Goal: Information Seeking & Learning: Learn about a topic

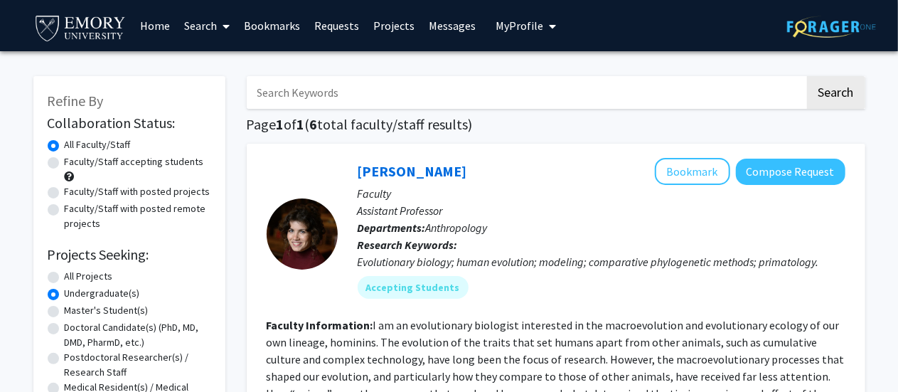
click at [165, 164] on label "Faculty/Staff accepting students" at bounding box center [134, 161] width 139 height 15
click at [74, 164] on input "Faculty/Staff accepting students" at bounding box center [69, 158] width 9 height 9
radio input "true"
click at [395, 173] on link "[PERSON_NAME]" at bounding box center [413, 171] width 110 height 18
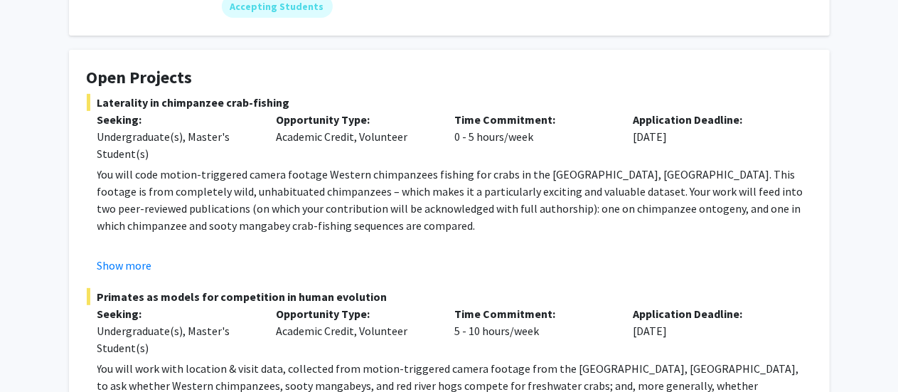
scroll to position [209, 0]
click at [122, 265] on button "Show more" at bounding box center [124, 264] width 55 height 17
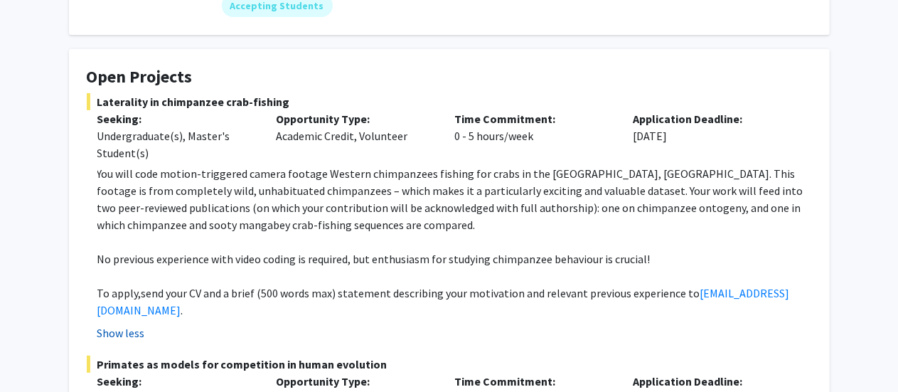
click at [122, 265] on p "No previous experience with video coding is required, but enthusiasm for studyi…" at bounding box center [454, 258] width 715 height 17
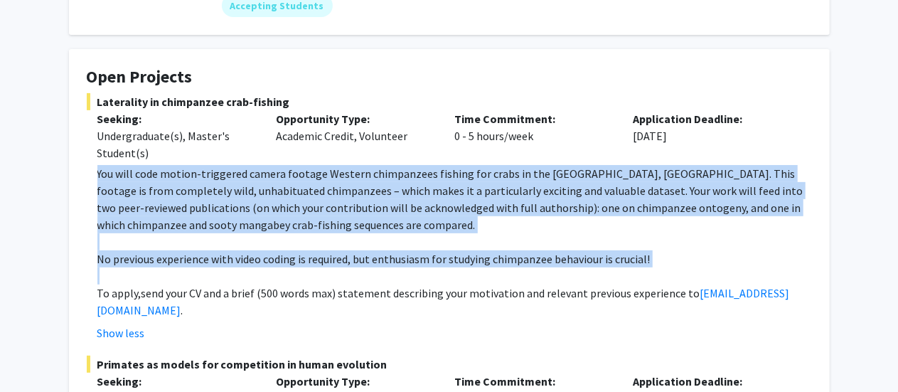
drag, startPoint x: 122, startPoint y: 265, endPoint x: 145, endPoint y: 228, distance: 43.8
click at [145, 228] on div "You will code motion-triggered camera footage Western chimpanzees fishing for c…" at bounding box center [454, 242] width 715 height 154
click at [145, 228] on p "You will code motion-triggered camera footage Western chimpanzees fishing for c…" at bounding box center [454, 199] width 715 height 68
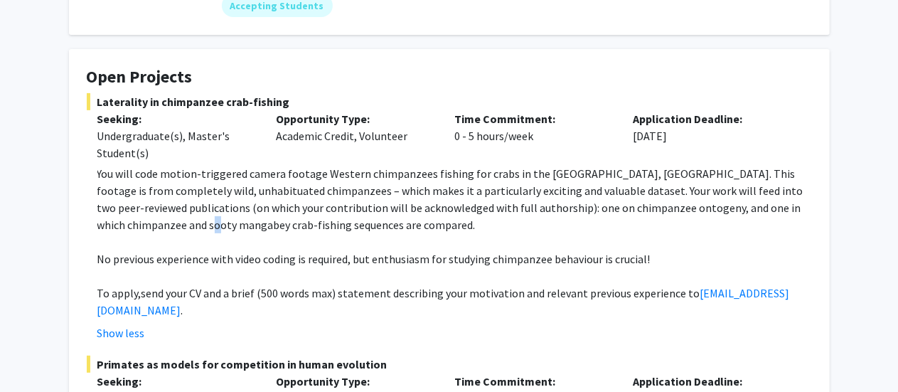
click at [145, 228] on p "You will code motion-triggered camera footage Western chimpanzees fishing for c…" at bounding box center [454, 199] width 715 height 68
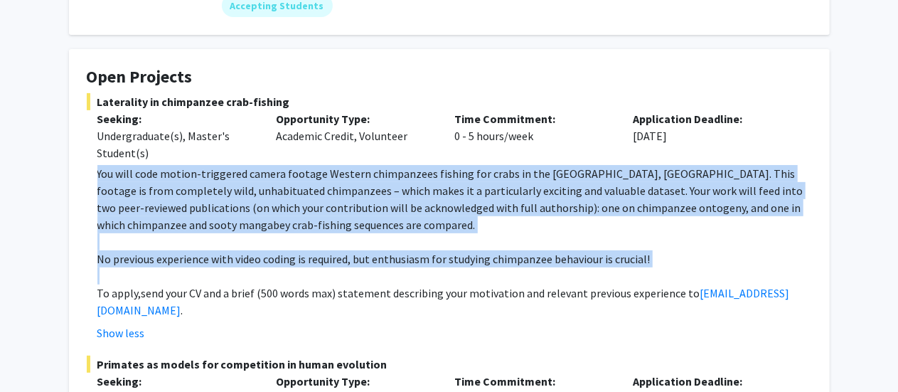
drag, startPoint x: 145, startPoint y: 228, endPoint x: 131, endPoint y: 264, distance: 39.0
click at [131, 264] on div "You will code motion-triggered camera footage Western chimpanzees fishing for c…" at bounding box center [454, 242] width 715 height 154
click at [131, 264] on p "No previous experience with video coding is required, but enthusiasm for studyi…" at bounding box center [454, 258] width 715 height 17
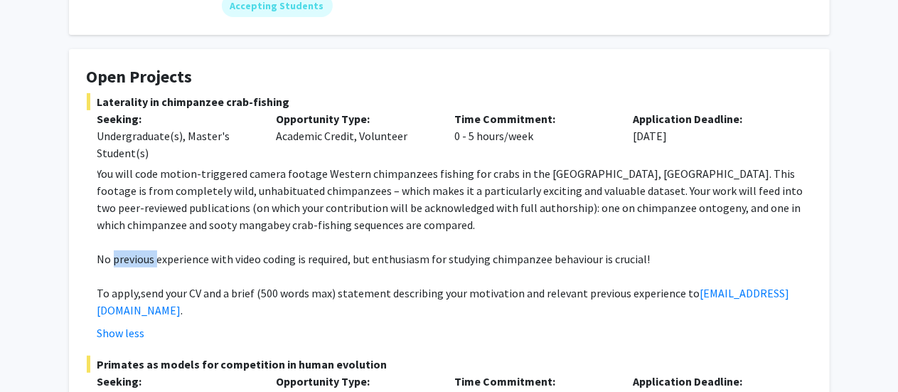
click at [131, 264] on p "No previous experience with video coding is required, but enthusiasm for studyi…" at bounding box center [454, 258] width 715 height 17
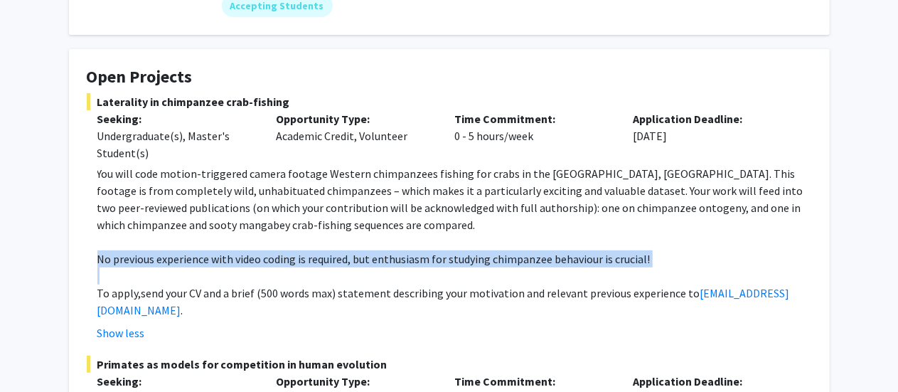
drag, startPoint x: 131, startPoint y: 264, endPoint x: 122, endPoint y: 289, distance: 27.2
click at [122, 289] on div "You will code motion-triggered camera footage Western chimpanzees fishing for c…" at bounding box center [454, 242] width 715 height 154
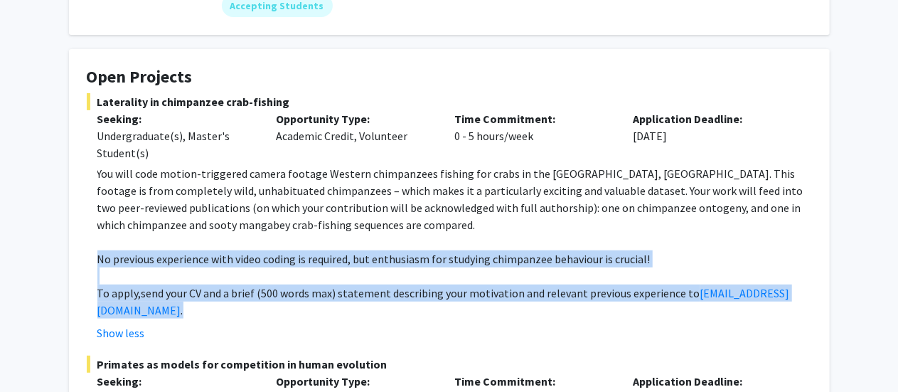
click at [122, 289] on p "To apply, send your CV and a brief (500 words max) statement describing your mo…" at bounding box center [454, 301] width 715 height 34
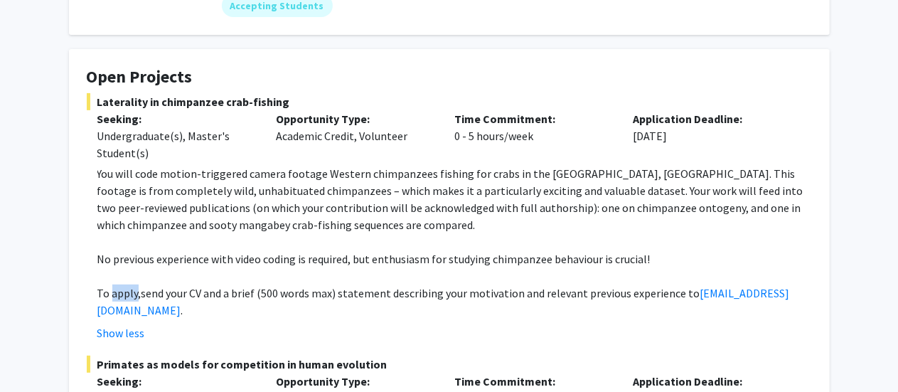
click at [122, 289] on p "To apply, send your CV and a brief (500 words max) statement describing your mo…" at bounding box center [454, 301] width 715 height 34
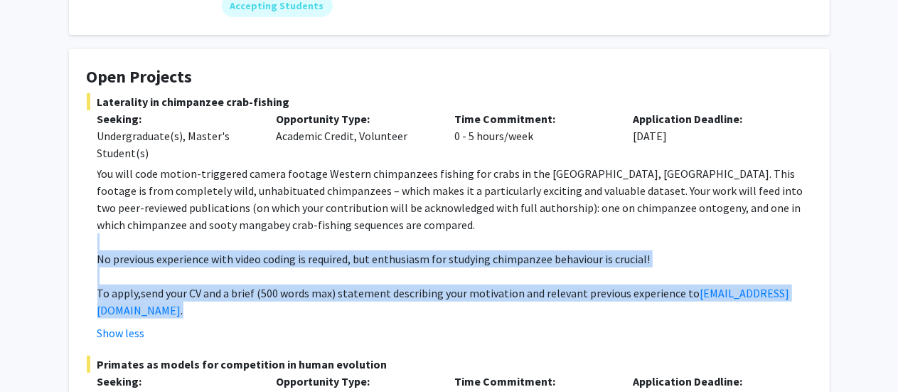
drag, startPoint x: 122, startPoint y: 289, endPoint x: 144, endPoint y: 234, distance: 60.0
click at [144, 234] on div "You will code motion-triggered camera footage Western chimpanzees fishing for c…" at bounding box center [454, 242] width 715 height 154
click at [144, 234] on p at bounding box center [454, 241] width 715 height 17
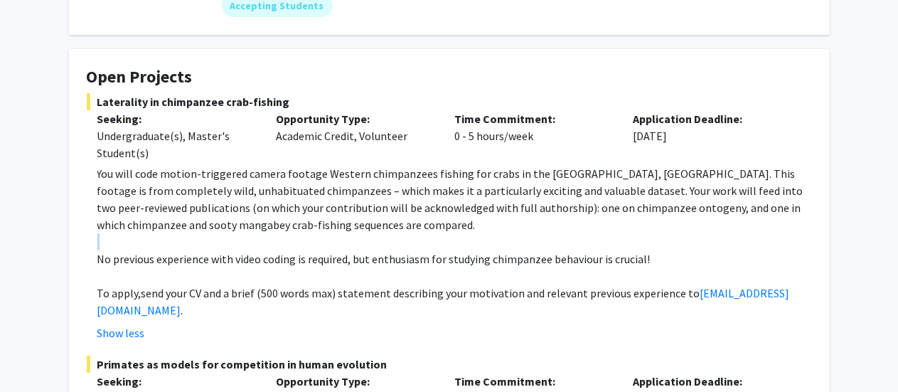
click at [144, 234] on p at bounding box center [454, 241] width 715 height 17
drag, startPoint x: 144, startPoint y: 234, endPoint x: 133, endPoint y: 267, distance: 35.3
click at [133, 267] on div "You will code motion-triggered camera footage Western chimpanzees fishing for c…" at bounding box center [454, 242] width 715 height 154
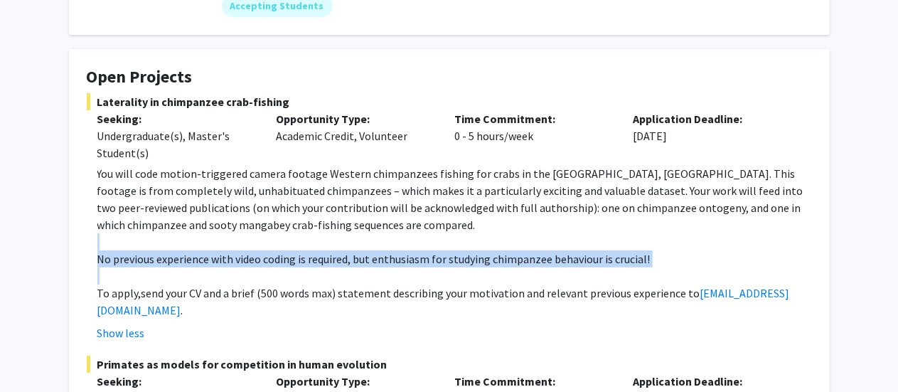
click at [133, 267] on p at bounding box center [454, 275] width 715 height 17
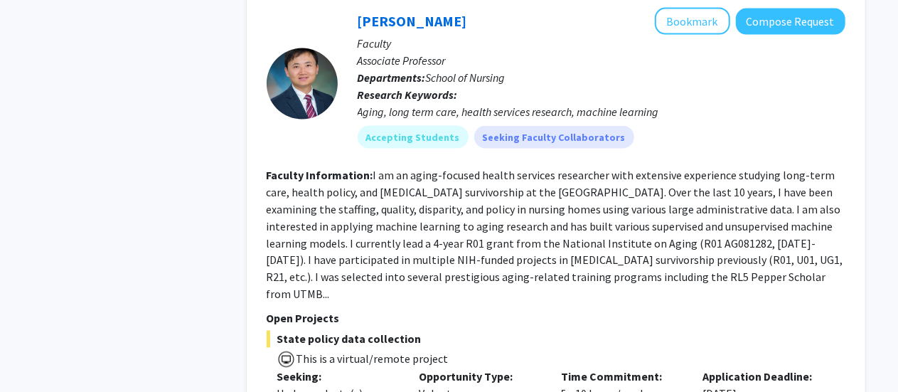
scroll to position [1293, 0]
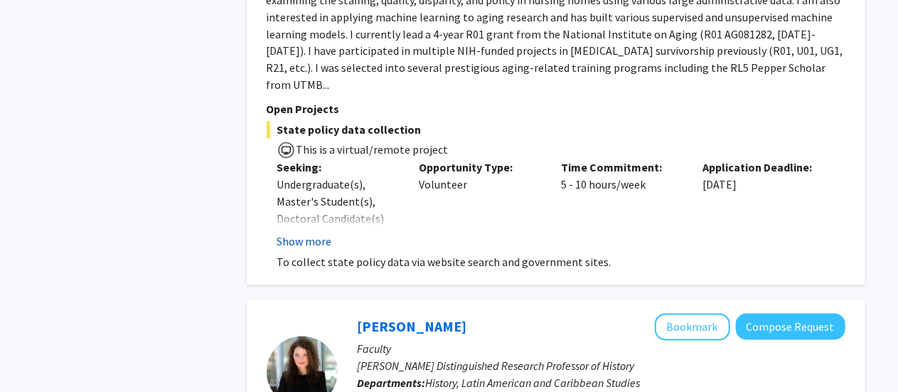
click at [319, 233] on button "Show more" at bounding box center [304, 241] width 55 height 17
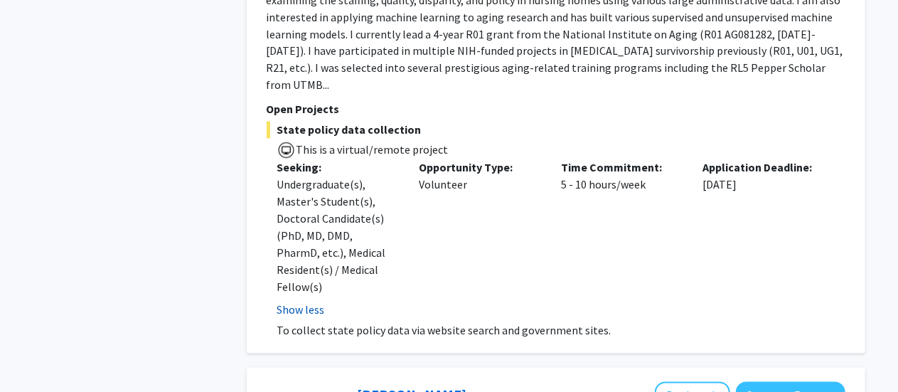
click at [319, 224] on div "Undergraduate(s), Master's Student(s), Doctoral Candidate(s) (PhD, MD, DMD, Pha…" at bounding box center [337, 235] width 121 height 119
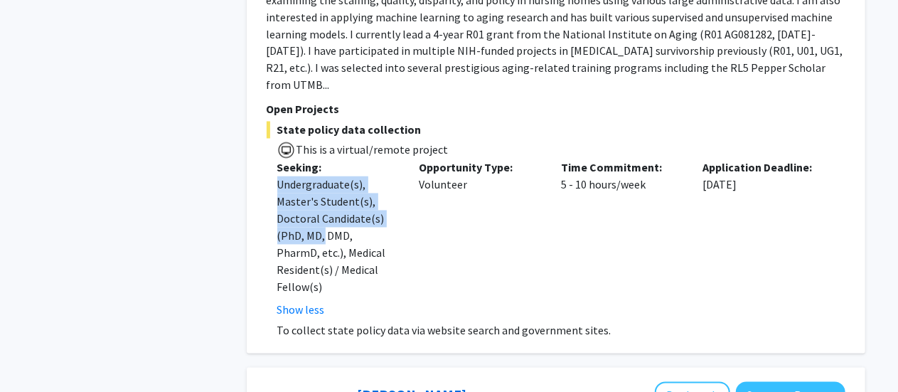
drag, startPoint x: 319, startPoint y: 224, endPoint x: 351, endPoint y: 153, distance: 78.0
click at [351, 159] on div "Seeking: Undergraduate(s), Master's Student(s), Doctoral Candidate(s) (PhD, MD,…" at bounding box center [338, 238] width 142 height 159
click at [351, 159] on p "Seeking:" at bounding box center [337, 167] width 121 height 17
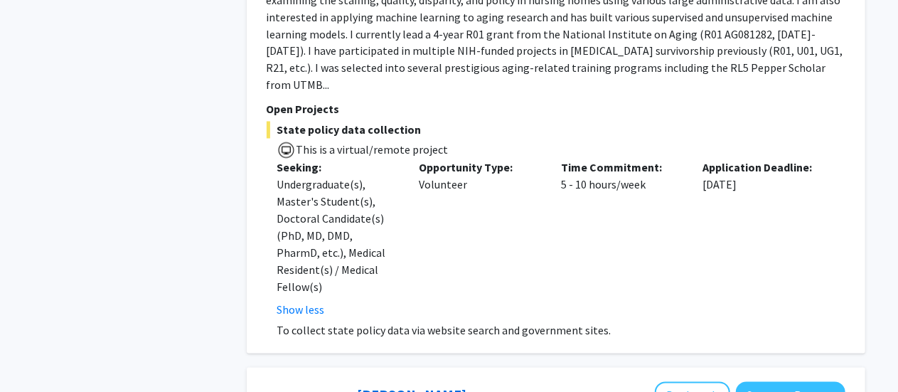
click at [351, 159] on p "Seeking:" at bounding box center [337, 167] width 121 height 17
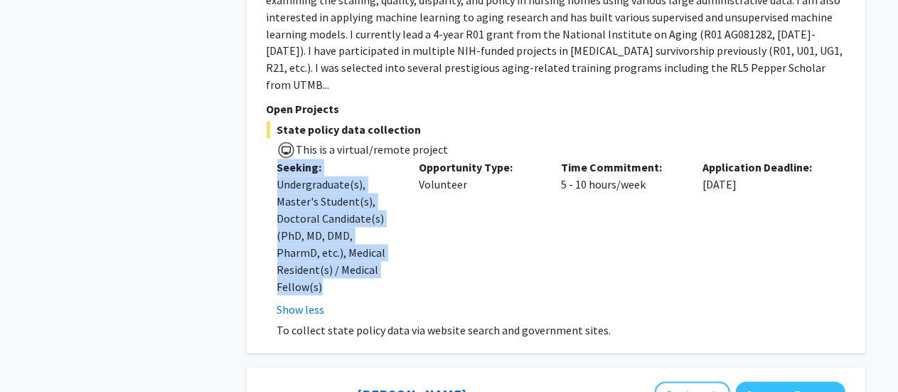
drag, startPoint x: 351, startPoint y: 153, endPoint x: 327, endPoint y: 255, distance: 105.2
click at [327, 255] on div "Seeking: Undergraduate(s), Master's Student(s), Doctoral Candidate(s) (PhD, MD,…" at bounding box center [338, 238] width 142 height 159
click at [327, 255] on div "Undergraduate(s), Master's Student(s), Doctoral Candidate(s) (PhD, MD, DMD, Pha…" at bounding box center [337, 235] width 121 height 119
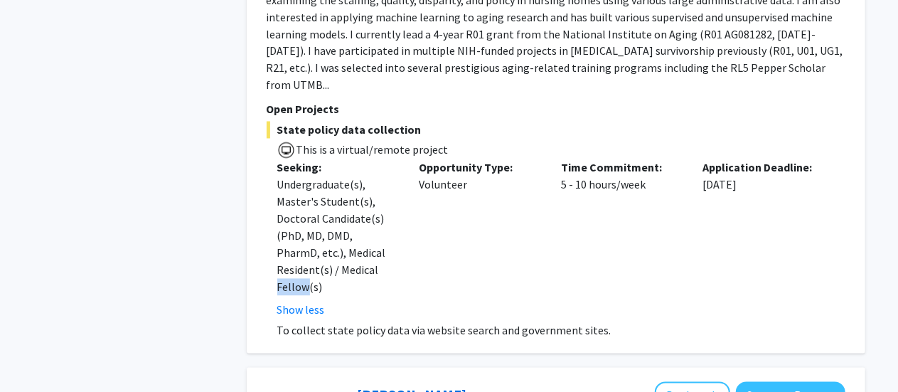
click at [327, 255] on div "Undergraduate(s), Master's Student(s), Doctoral Candidate(s) (PhD, MD, DMD, Pha…" at bounding box center [337, 235] width 121 height 119
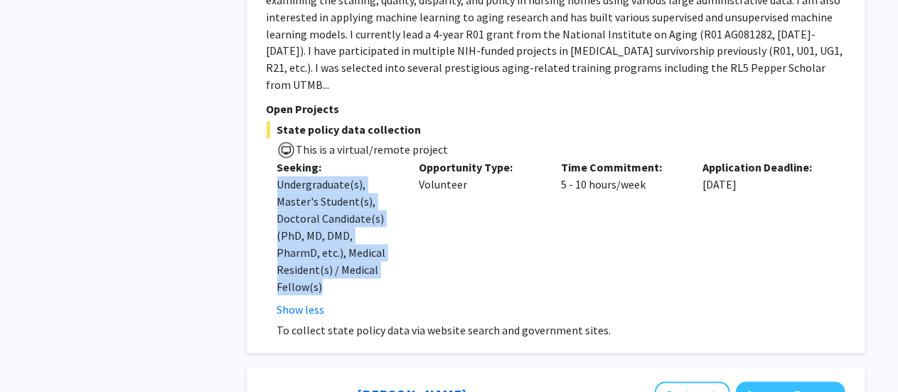
drag, startPoint x: 327, startPoint y: 255, endPoint x: 361, endPoint y: 164, distance: 97.0
click at [361, 176] on div "Undergraduate(s), Master's Student(s), Doctoral Candidate(s) (PhD, MD, DMD, Pha…" at bounding box center [337, 235] width 121 height 119
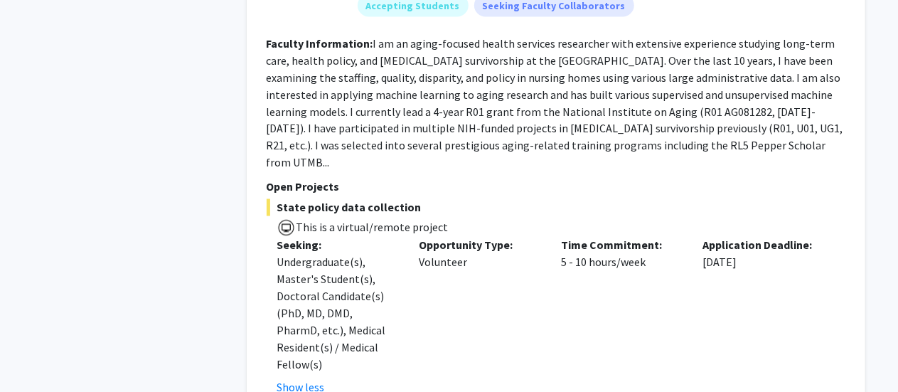
scroll to position [1213, 0]
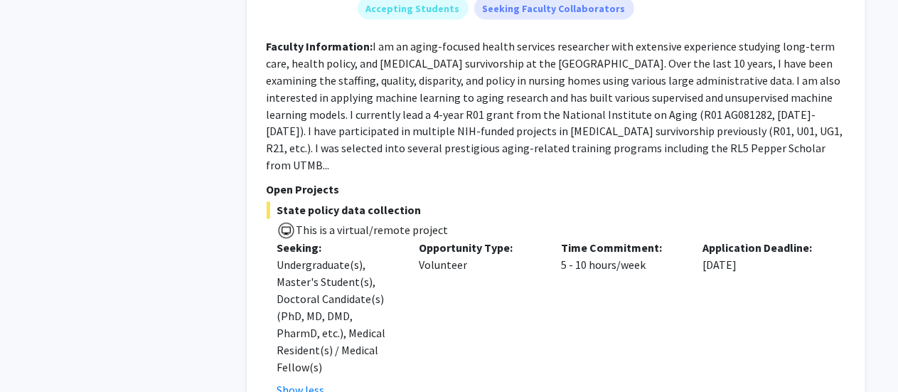
click at [431, 107] on fg-read-more "I am an aging-focused health services researcher with extensive experience stud…" at bounding box center [555, 106] width 577 height 134
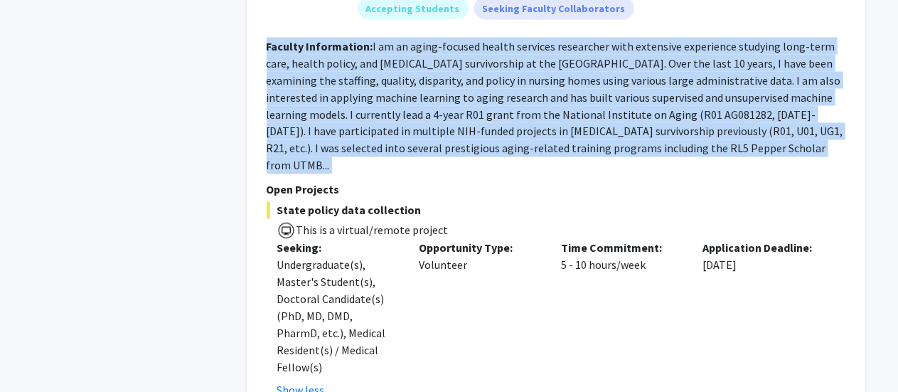
click at [431, 107] on fg-read-more "I am an aging-focused health services researcher with extensive experience stud…" at bounding box center [555, 106] width 577 height 134
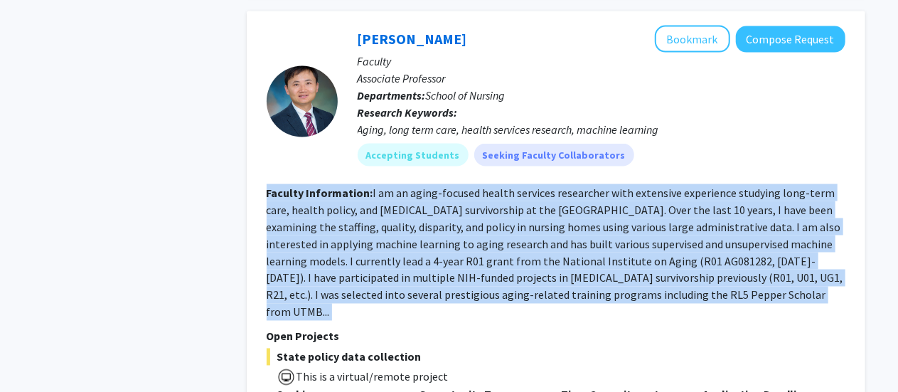
scroll to position [1054, 0]
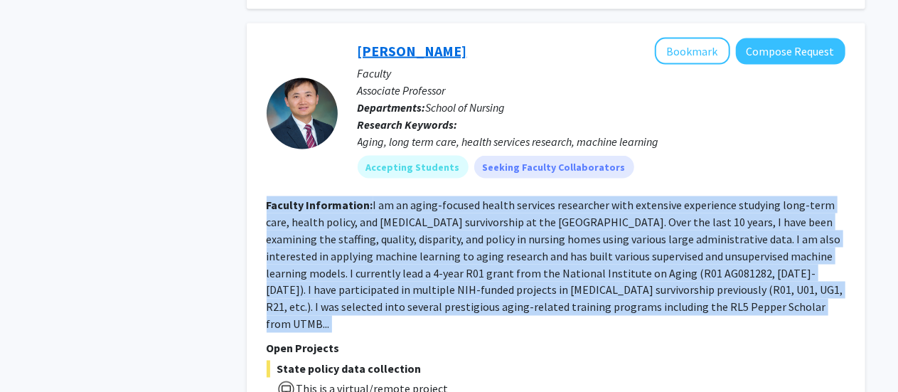
click at [400, 57] on link "[PERSON_NAME]" at bounding box center [413, 51] width 110 height 18
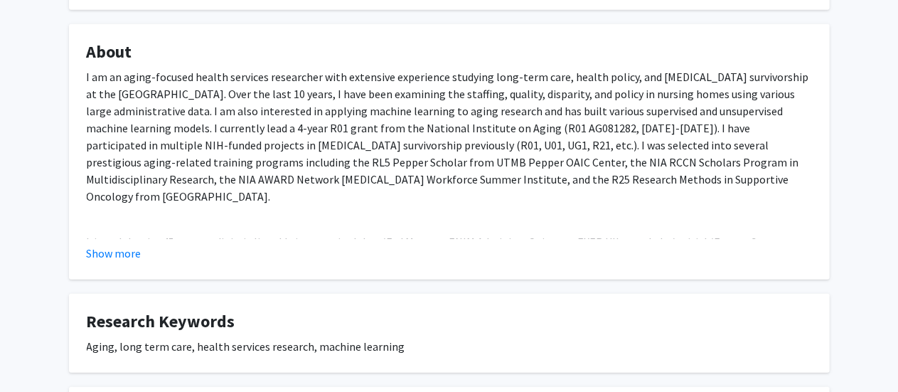
scroll to position [475, 0]
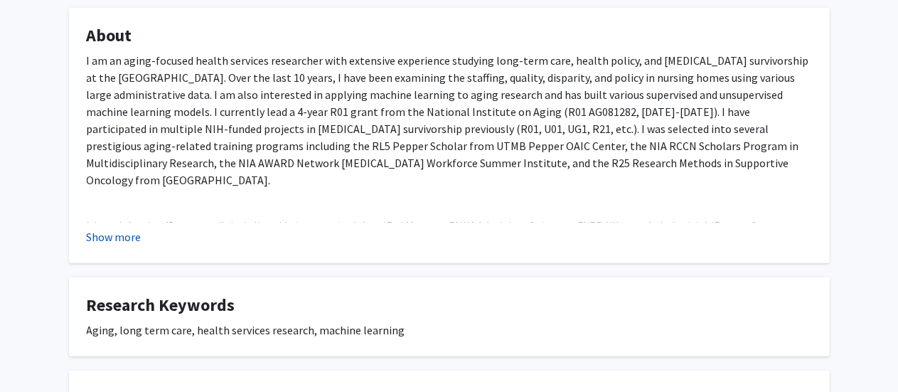
click at [119, 238] on button "Show more" at bounding box center [114, 236] width 55 height 17
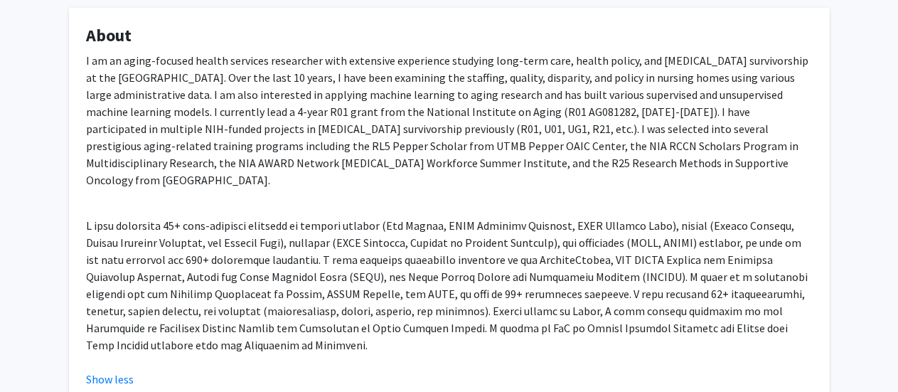
click at [126, 234] on p at bounding box center [449, 285] width 725 height 137
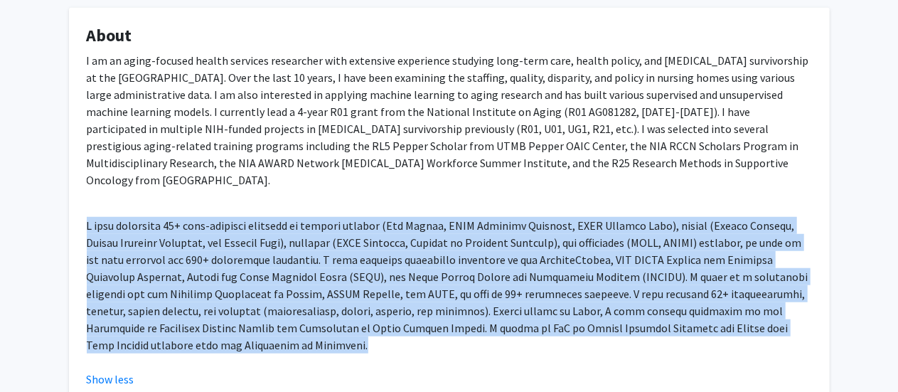
drag, startPoint x: 126, startPoint y: 234, endPoint x: 118, endPoint y: 277, distance: 44.1
click at [118, 277] on p at bounding box center [449, 285] width 725 height 137
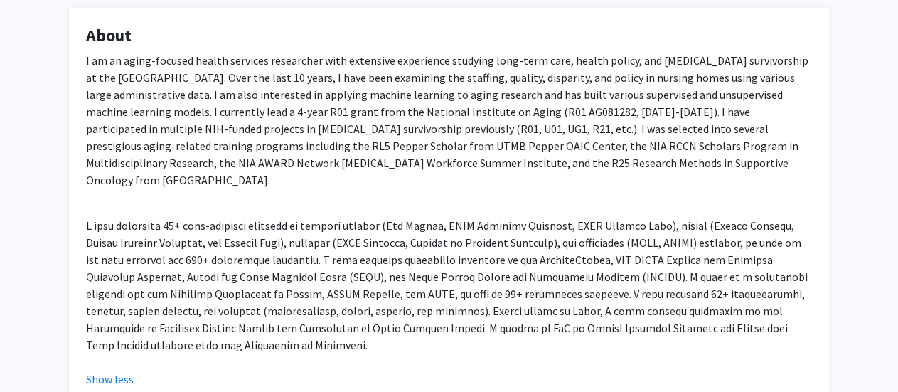
click at [206, 167] on p at bounding box center [449, 120] width 725 height 137
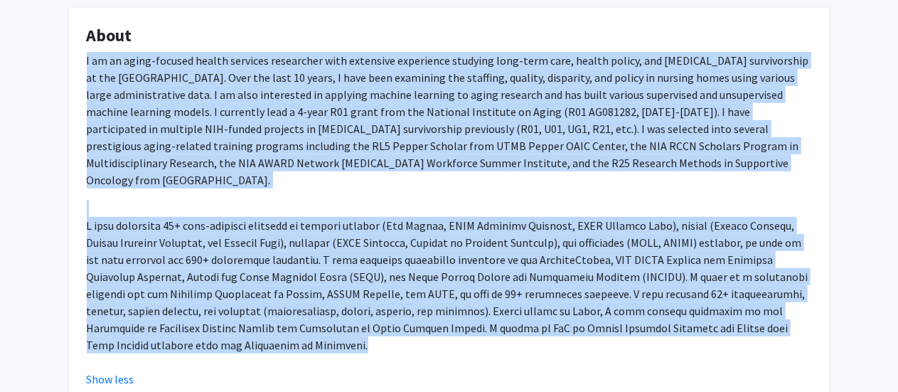
drag, startPoint x: 206, startPoint y: 167, endPoint x: 183, endPoint y: 220, distance: 58.0
click at [183, 220] on div at bounding box center [449, 203] width 725 height 302
click at [183, 220] on p at bounding box center [449, 285] width 725 height 137
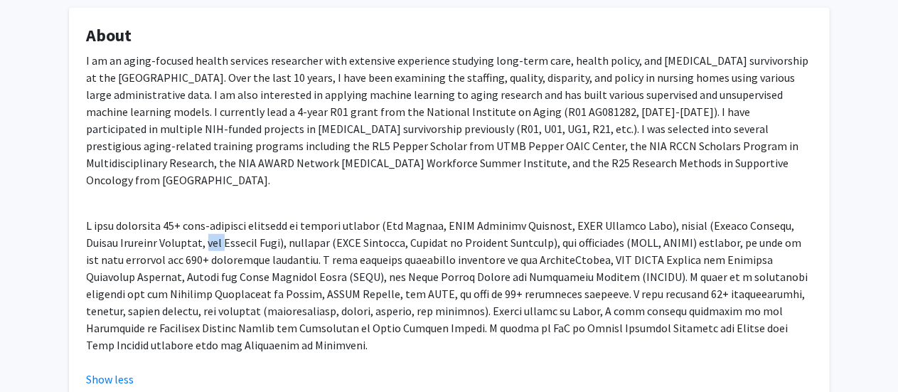
click at [183, 220] on p at bounding box center [449, 285] width 725 height 137
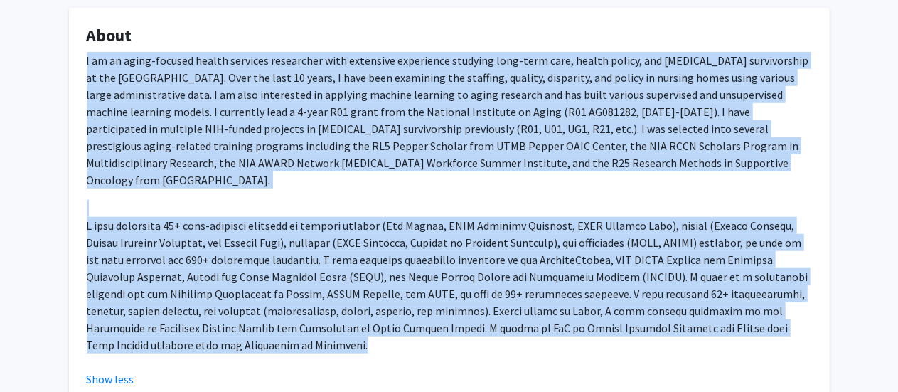
drag, startPoint x: 183, startPoint y: 220, endPoint x: 224, endPoint y: 159, distance: 74.0
click at [224, 159] on div at bounding box center [449, 203] width 725 height 302
click at [224, 159] on p at bounding box center [449, 120] width 725 height 137
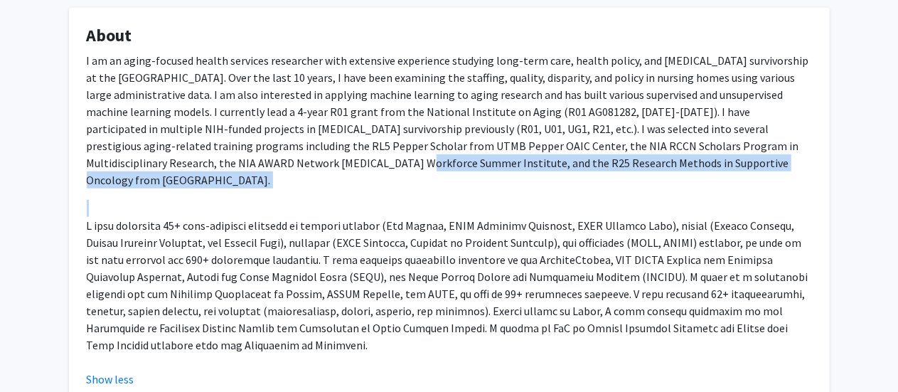
drag, startPoint x: 224, startPoint y: 159, endPoint x: 205, endPoint y: 205, distance: 50.1
click at [205, 205] on div at bounding box center [449, 203] width 725 height 302
click at [205, 217] on p at bounding box center [449, 285] width 725 height 137
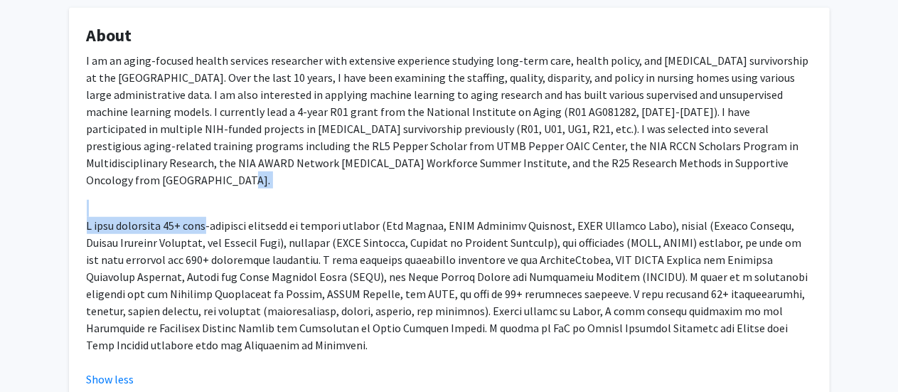
drag, startPoint x: 205, startPoint y: 205, endPoint x: 254, endPoint y: 136, distance: 84.7
click at [254, 136] on div at bounding box center [449, 203] width 725 height 302
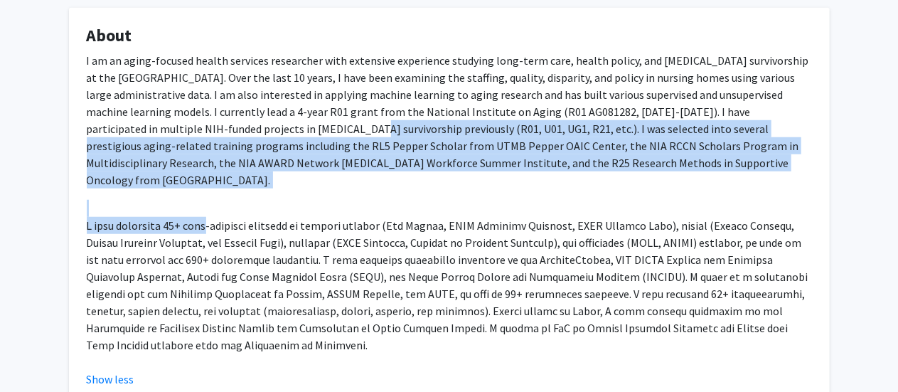
click at [254, 136] on p at bounding box center [449, 120] width 725 height 137
drag, startPoint x: 254, startPoint y: 136, endPoint x: 216, endPoint y: 221, distance: 93.3
click at [216, 221] on div at bounding box center [449, 203] width 725 height 302
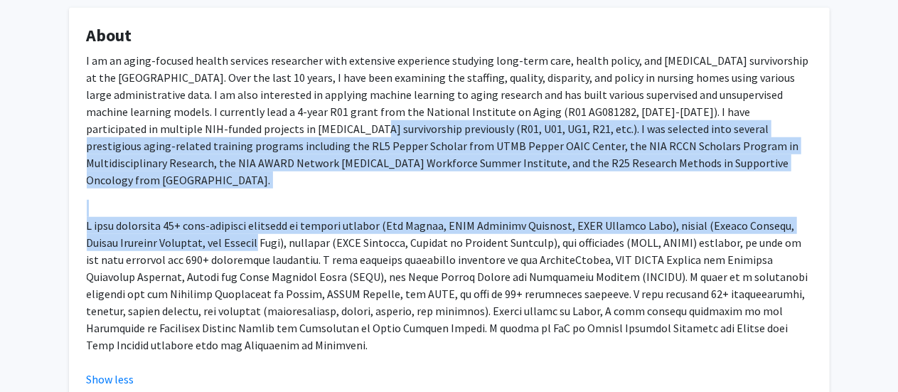
click at [216, 221] on p at bounding box center [449, 285] width 725 height 137
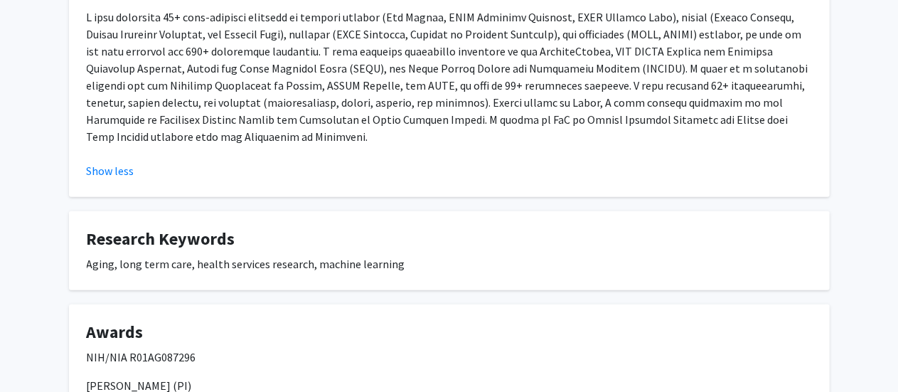
scroll to position [686, 0]
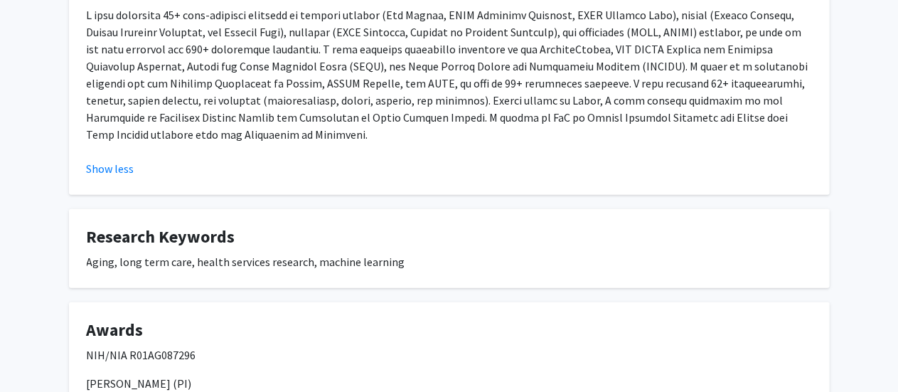
click at [208, 237] on fg-card "Research Keywords Aging, long term care, health services research, machine lear…" at bounding box center [449, 248] width 761 height 79
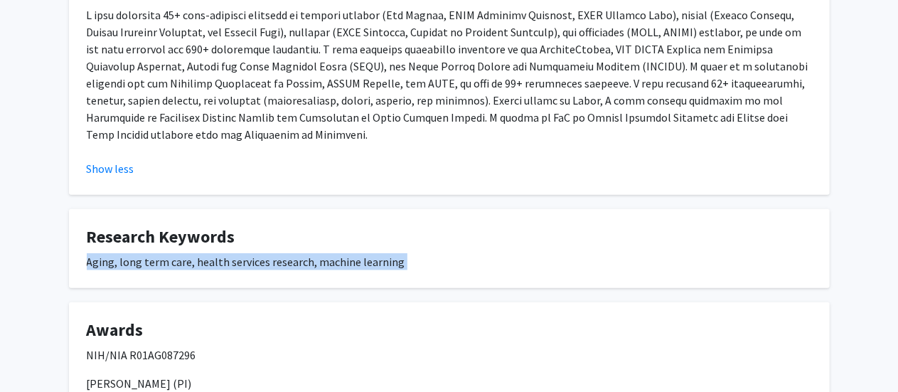
click at [208, 237] on fg-card "Research Keywords Aging, long term care, health services research, machine lear…" at bounding box center [449, 248] width 761 height 79
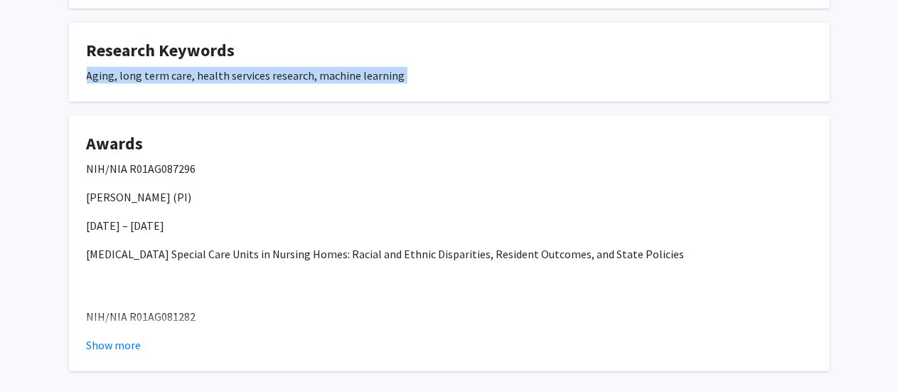
scroll to position [873, 0]
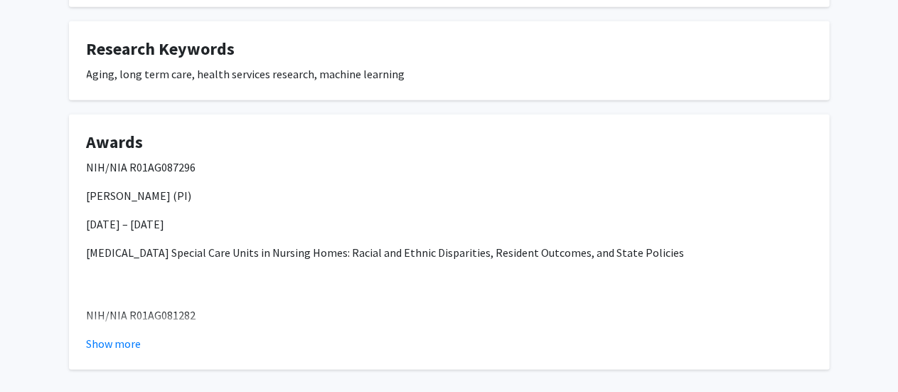
click at [216, 203] on div "NIH/NIA R01AG087296 [PERSON_NAME] (PI) [DATE] – [DATE] [MEDICAL_DATA] Special C…" at bounding box center [449, 284] width 725 height 250
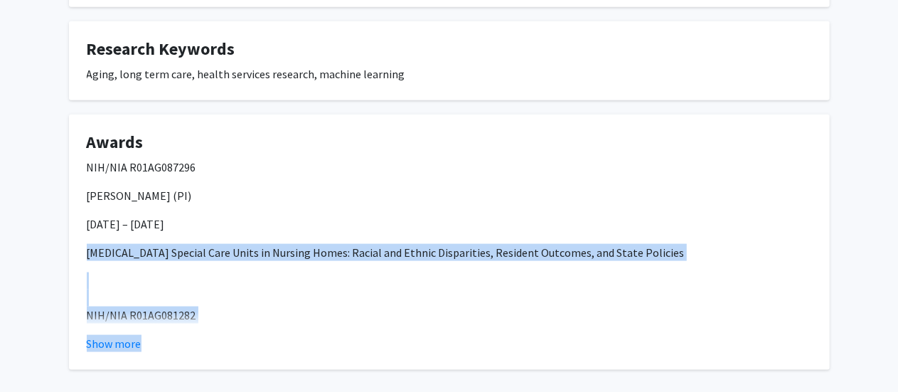
drag, startPoint x: 216, startPoint y: 203, endPoint x: 166, endPoint y: 305, distance: 113.5
click at [166, 305] on fg-read-more "NIH/NIA R01AG087296 [PERSON_NAME] (PI) [DATE] – [DATE] [MEDICAL_DATA] Special C…" at bounding box center [449, 255] width 725 height 193
click at [116, 335] on button "Show more" at bounding box center [114, 343] width 55 height 17
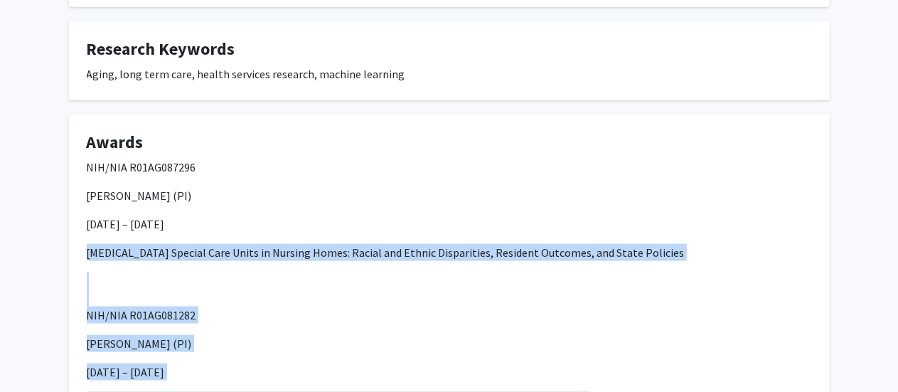
scroll to position [996, 0]
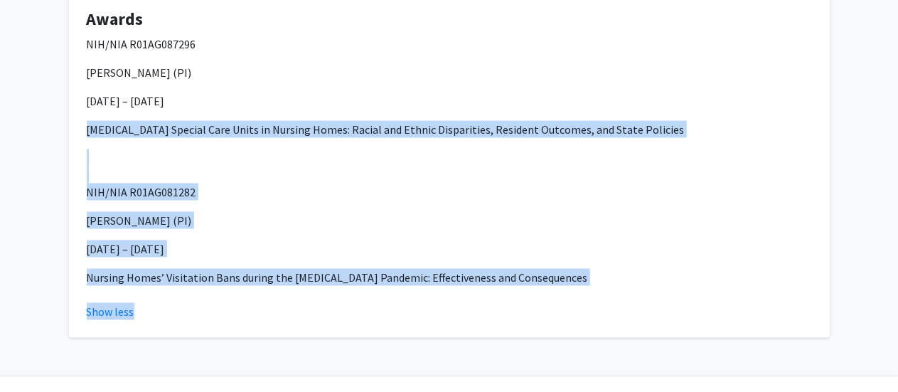
click at [178, 240] on p "[DATE] – [DATE]" at bounding box center [449, 248] width 725 height 17
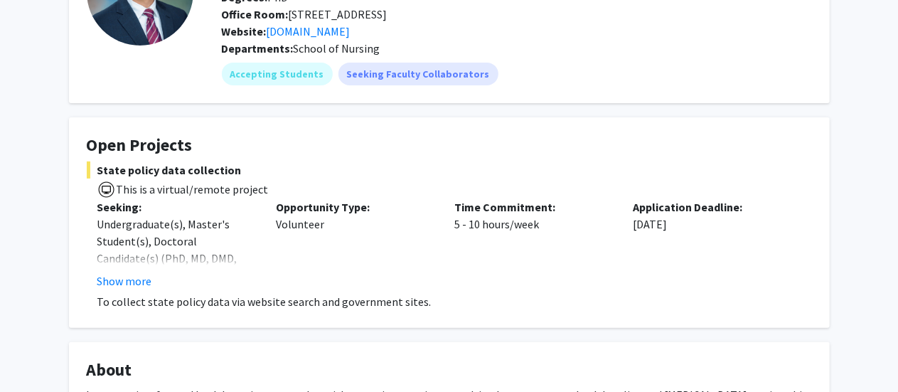
scroll to position [139, 0]
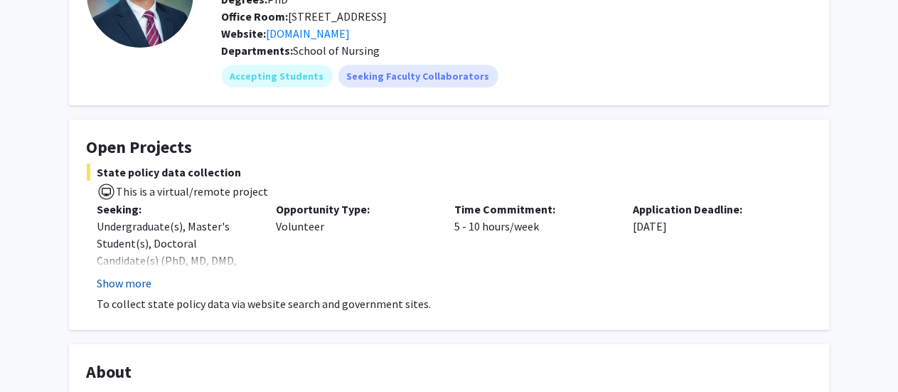
click at [131, 285] on button "Show more" at bounding box center [124, 283] width 55 height 17
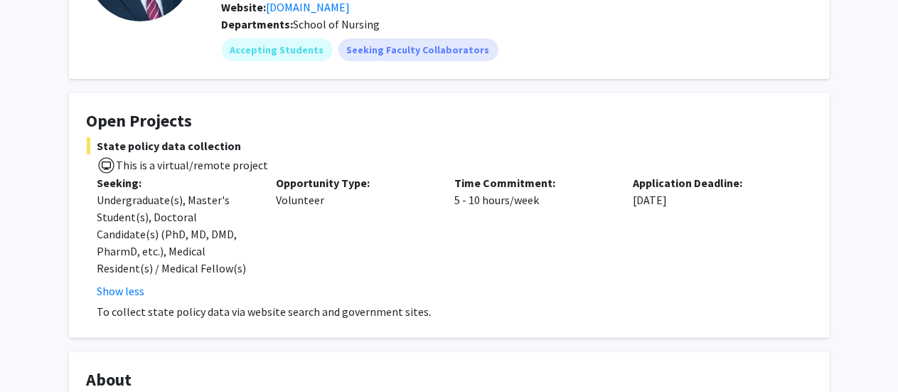
scroll to position [166, 0]
click at [126, 312] on p "To collect state policy data via website search and government sites." at bounding box center [454, 310] width 715 height 17
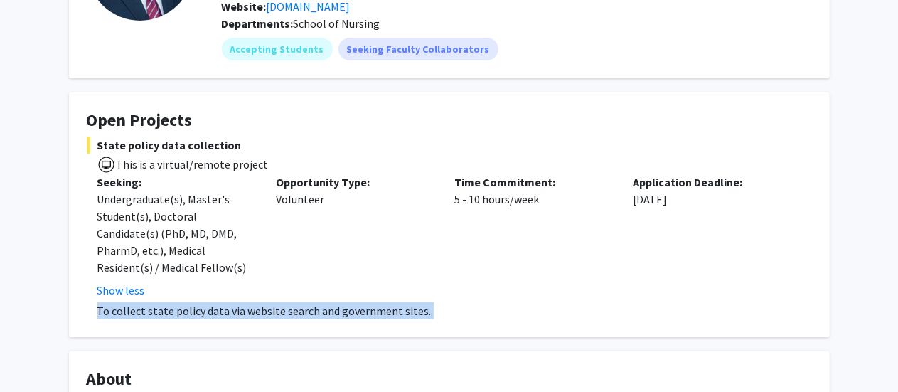
drag, startPoint x: 126, startPoint y: 312, endPoint x: 123, endPoint y: 322, distance: 10.4
click at [123, 322] on fg-card "Open Projects State policy data collection This is a virtual/remote project See…" at bounding box center [449, 214] width 761 height 245
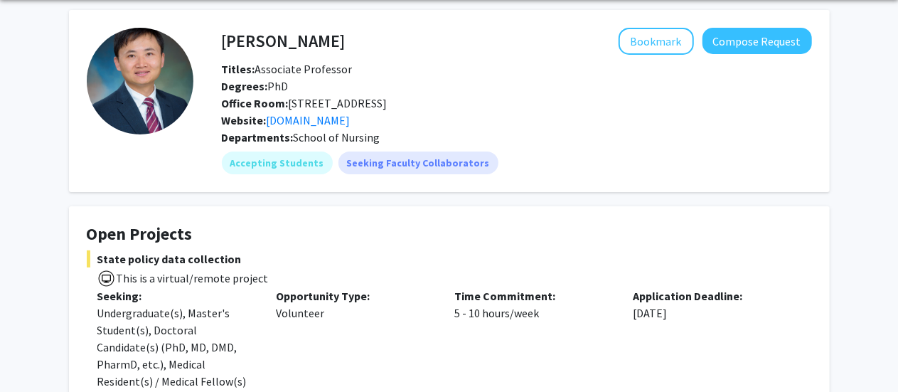
scroll to position [0, 0]
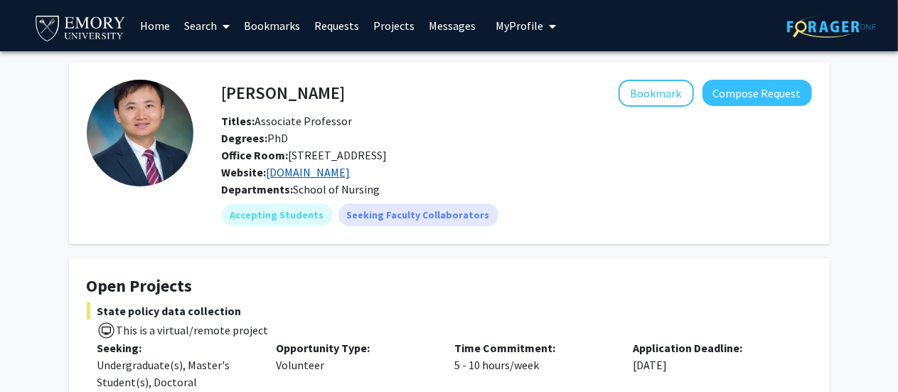
click at [301, 172] on link "[DOMAIN_NAME]" at bounding box center [309, 172] width 84 height 14
click at [348, 163] on div "Office Room: [STREET_ADDRESS]" at bounding box center [500, 155] width 578 height 17
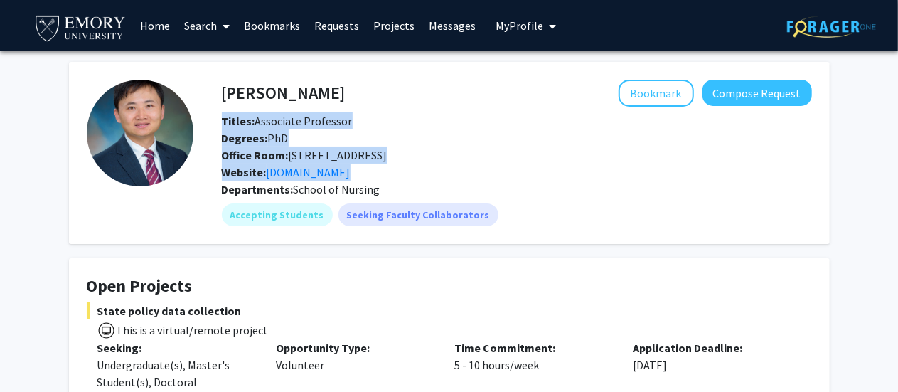
drag, startPoint x: 348, startPoint y: 163, endPoint x: 368, endPoint y: 126, distance: 42.0
click at [368, 126] on div "Titles: Associate Professor Degrees: PhD Office Room: [STREET_ADDRESS] Website:…" at bounding box center [500, 146] width 578 height 68
click at [368, 126] on div "Titles: Associate Professor" at bounding box center [500, 120] width 578 height 17
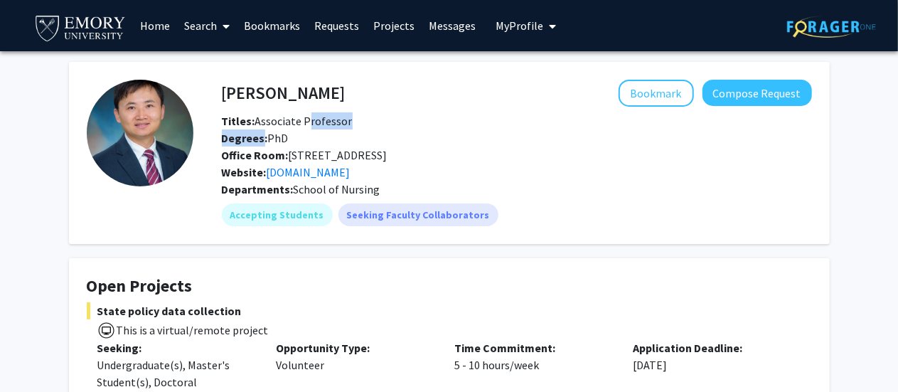
click at [368, 126] on div "Titles: Associate Professor" at bounding box center [500, 120] width 578 height 17
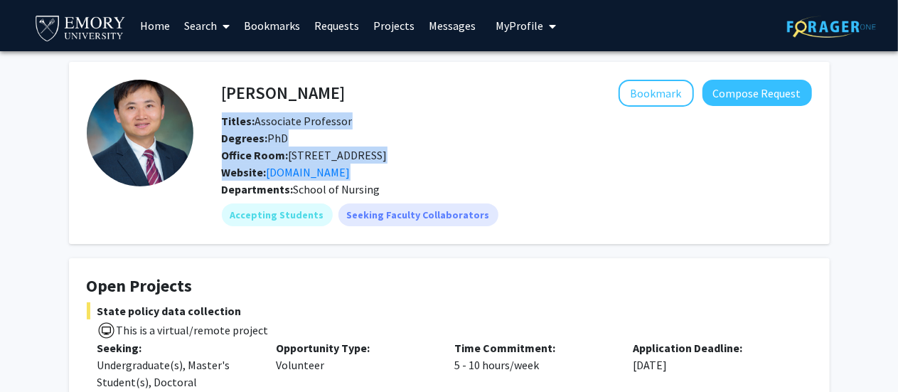
drag, startPoint x: 368, startPoint y: 126, endPoint x: 352, endPoint y: 169, distance: 45.7
click at [352, 169] on div "Titles: Associate Professor Degrees: PhD Office Room: [STREET_ADDRESS] Website:…" at bounding box center [500, 146] width 578 height 68
click at [352, 169] on div "Website: [DOMAIN_NAME]" at bounding box center [500, 172] width 578 height 17
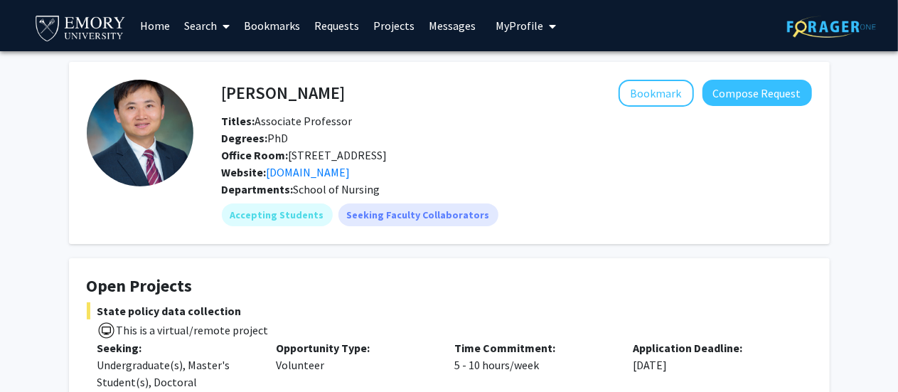
click at [352, 169] on div "Website: [DOMAIN_NAME]" at bounding box center [500, 172] width 578 height 17
drag, startPoint x: 352, startPoint y: 169, endPoint x: 346, endPoint y: 185, distance: 17.6
click at [346, 185] on div "[PERSON_NAME] Bookmark Compose Request Titles: Associate Professor Degrees: PhD…" at bounding box center [502, 153] width 619 height 147
click at [346, 185] on span "School of Nursing" at bounding box center [337, 189] width 87 height 14
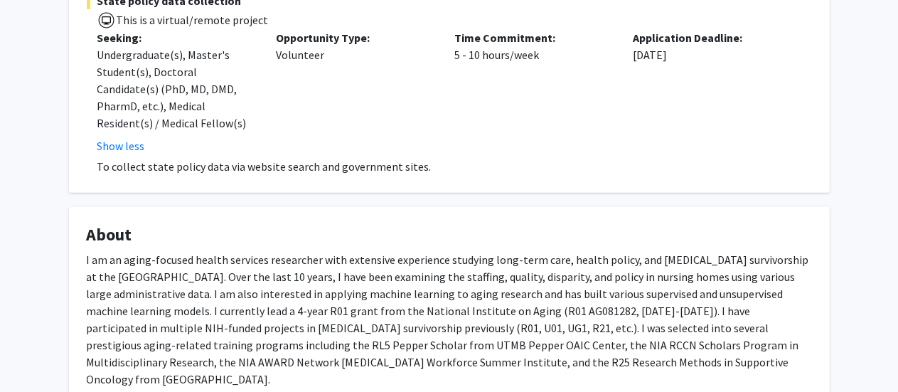
scroll to position [308, 0]
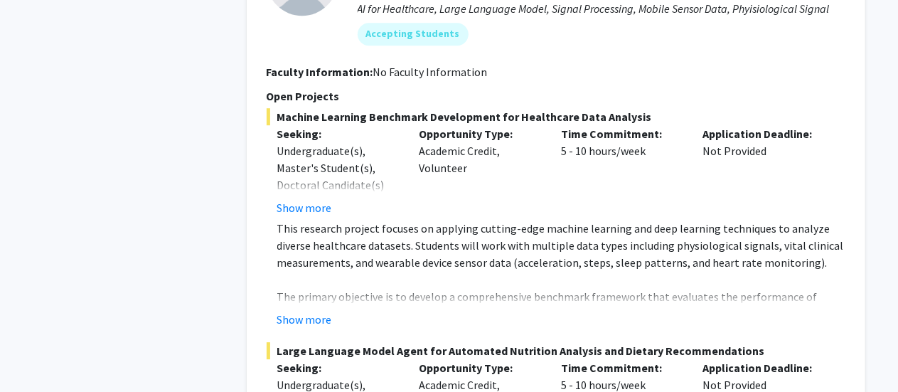
scroll to position [2023, 0]
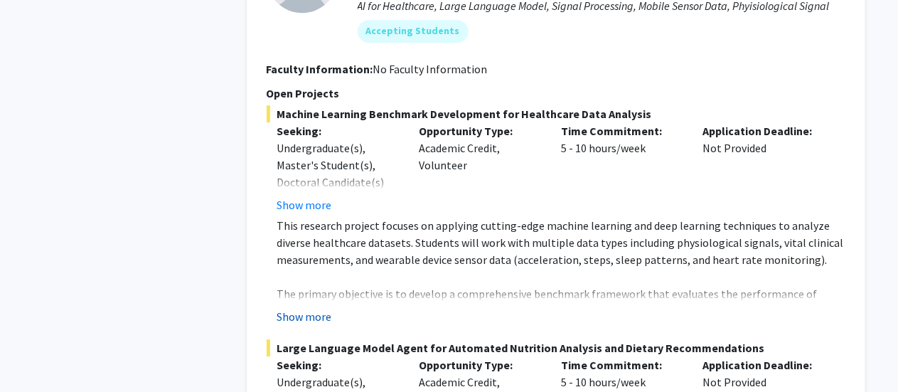
click at [295, 308] on button "Show more" at bounding box center [304, 316] width 55 height 17
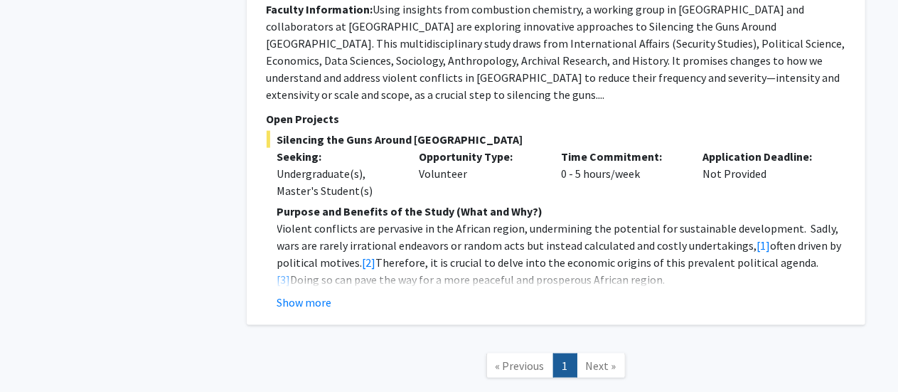
scroll to position [3602, 0]
click at [607, 358] on span "Next »" at bounding box center [601, 365] width 31 height 14
